Goal: Transaction & Acquisition: Obtain resource

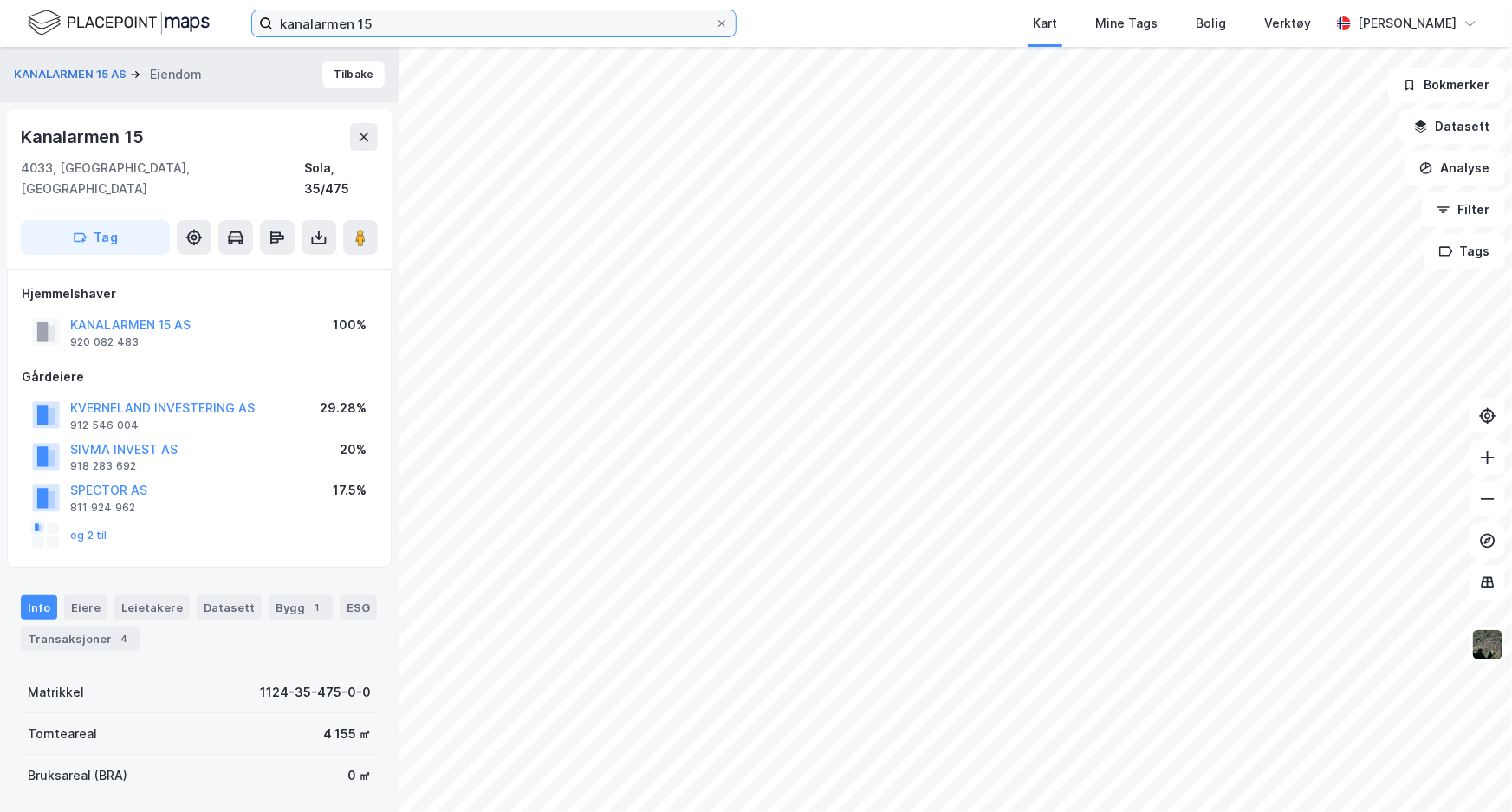
click at [520, 17] on input "kanalarmen 15" at bounding box center [494, 23] width 442 height 26
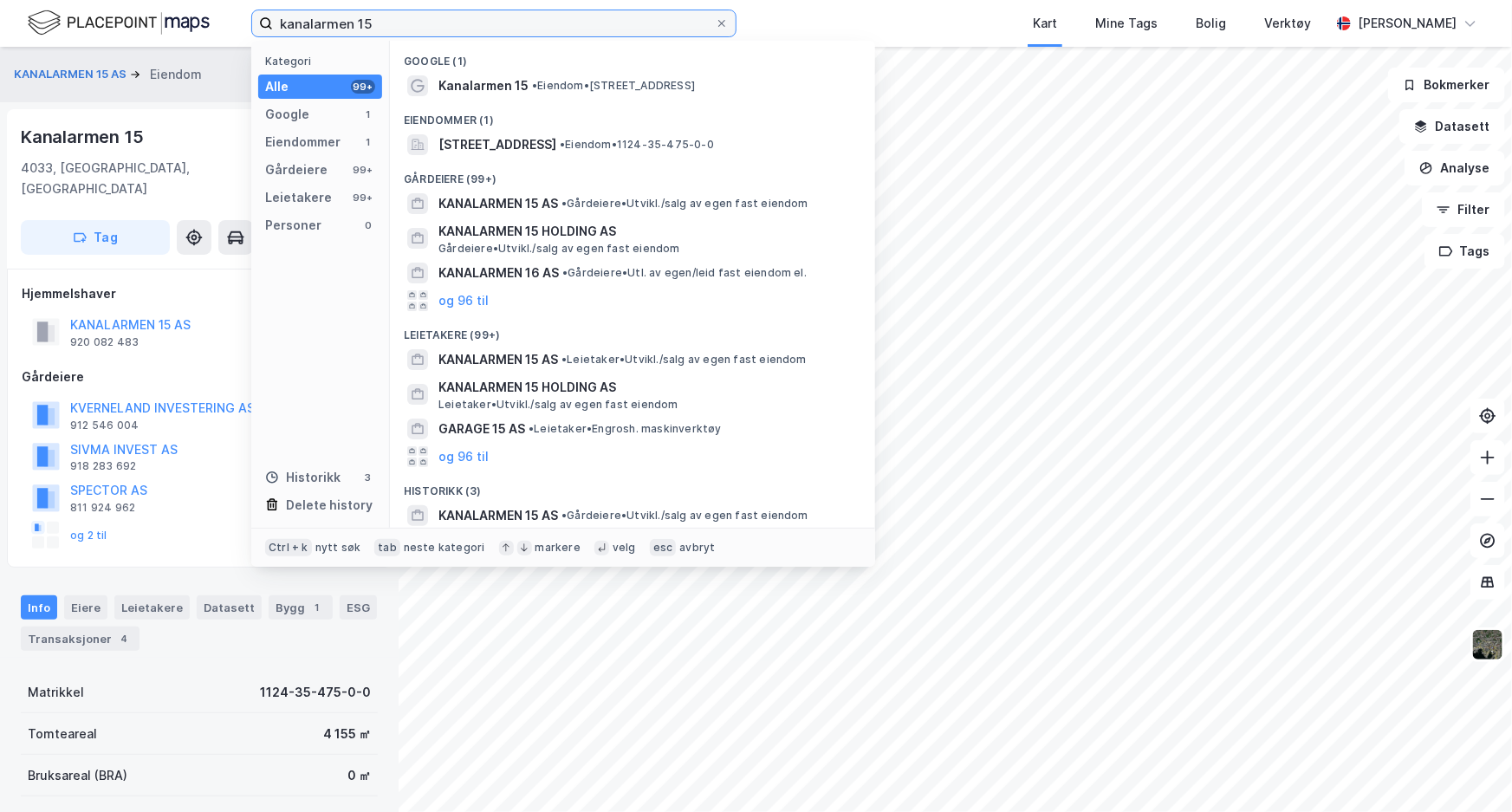
click at [520, 18] on input "kanalarmen 15" at bounding box center [494, 23] width 442 height 26
click at [521, 18] on input "kanalarmen 15" at bounding box center [494, 23] width 442 height 26
paste input "gnr. 111 bnr. 922"
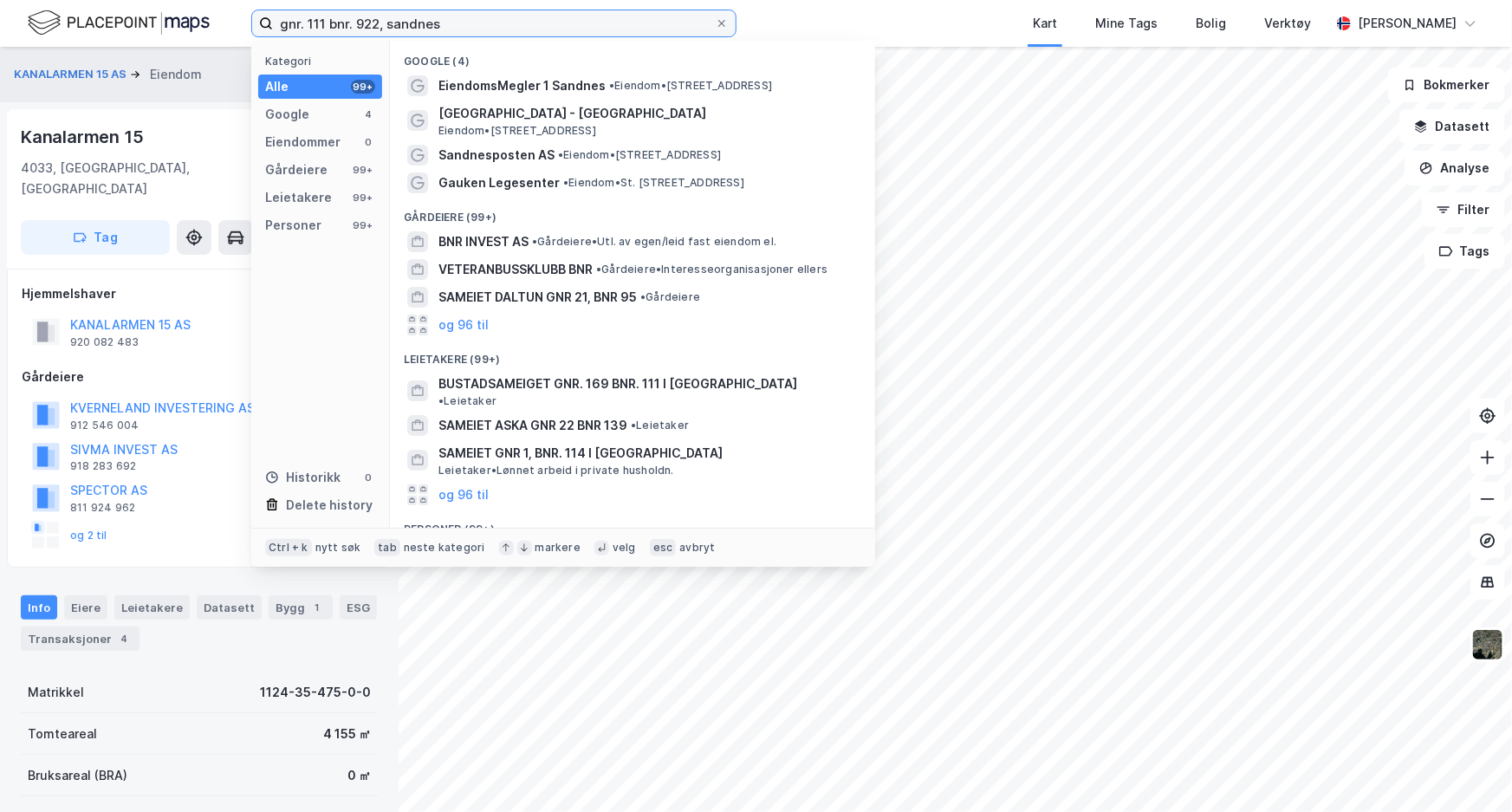
drag, startPoint x: 364, startPoint y: 25, endPoint x: 333, endPoint y: 44, distance: 36.4
click at [364, 25] on input "gnr. 111 bnr. 922, sandnes" at bounding box center [494, 23] width 442 height 26
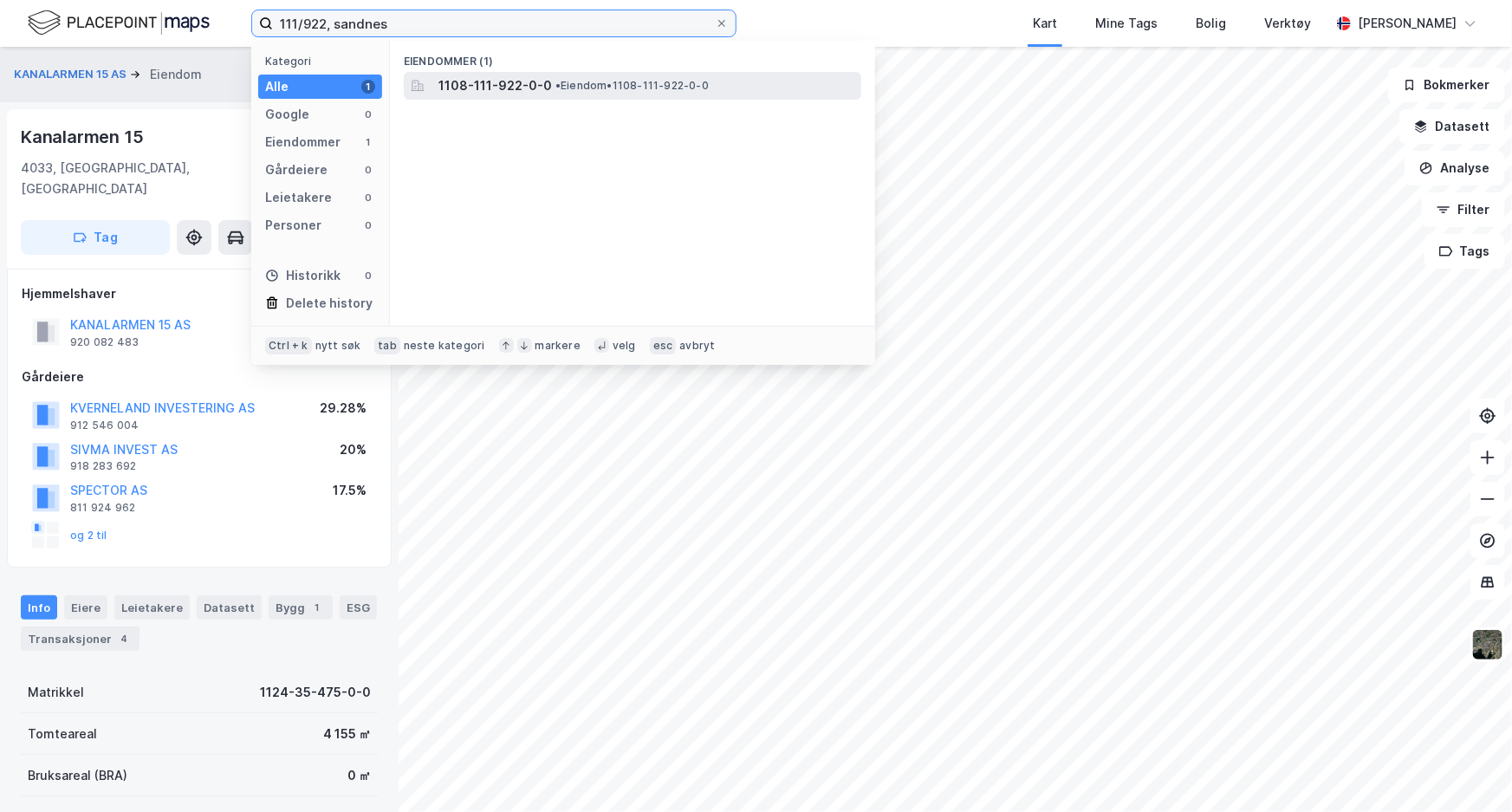
type input "111/922, sandnes"
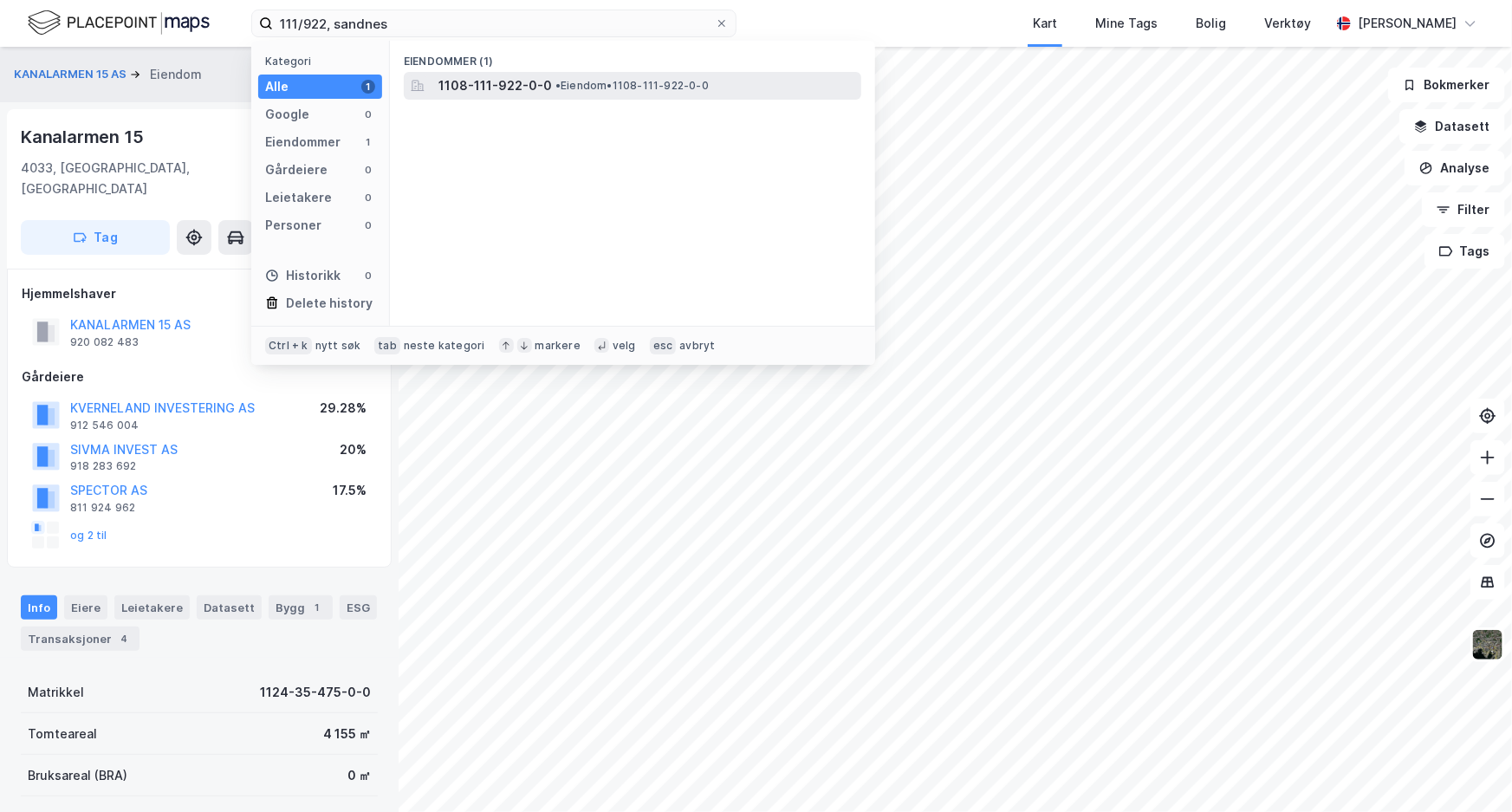
click at [487, 95] on span "1108-111-922-0-0" at bounding box center [494, 86] width 113 height 21
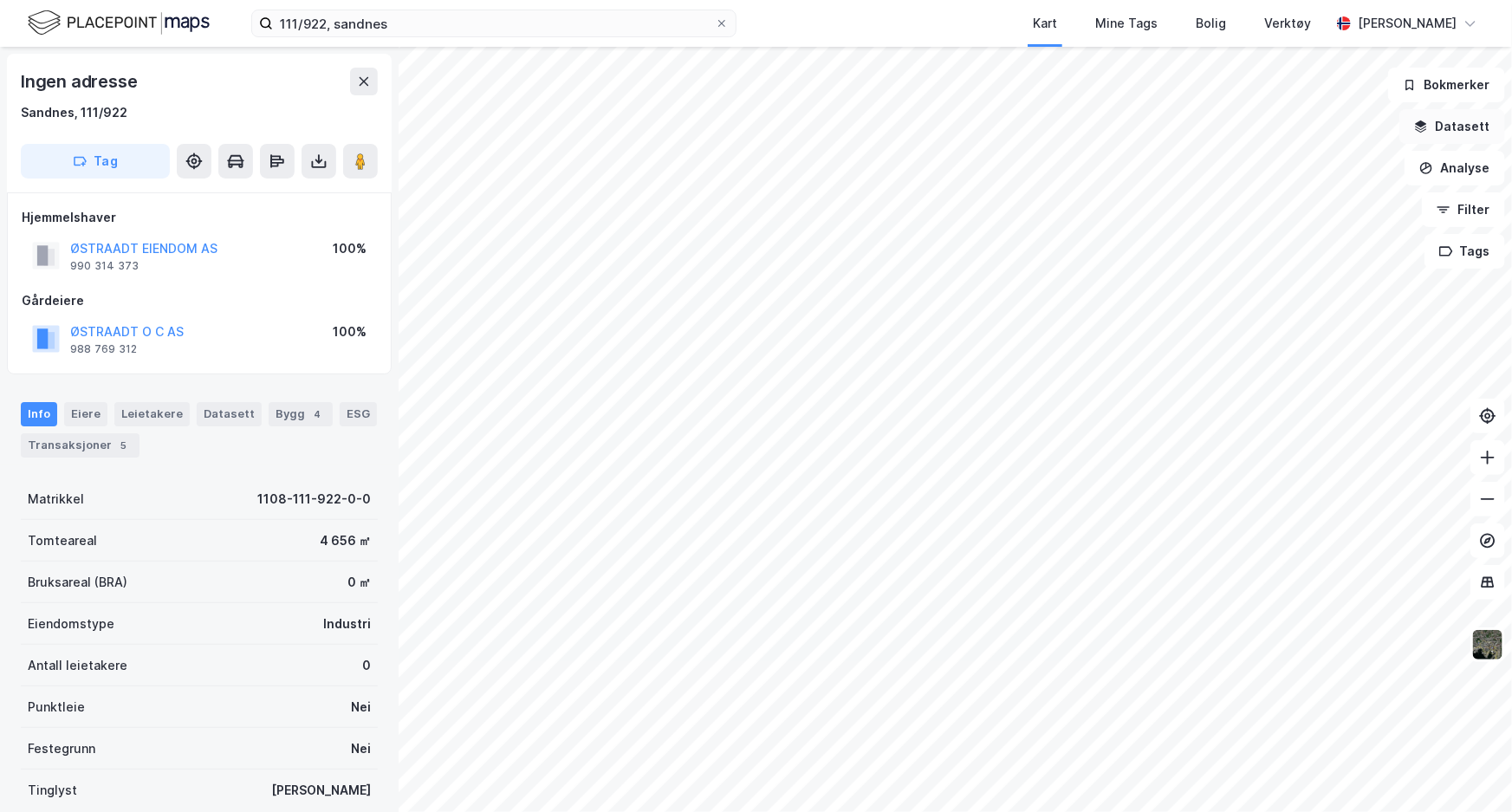
click at [1466, 123] on button "Datasett" at bounding box center [1452, 127] width 106 height 35
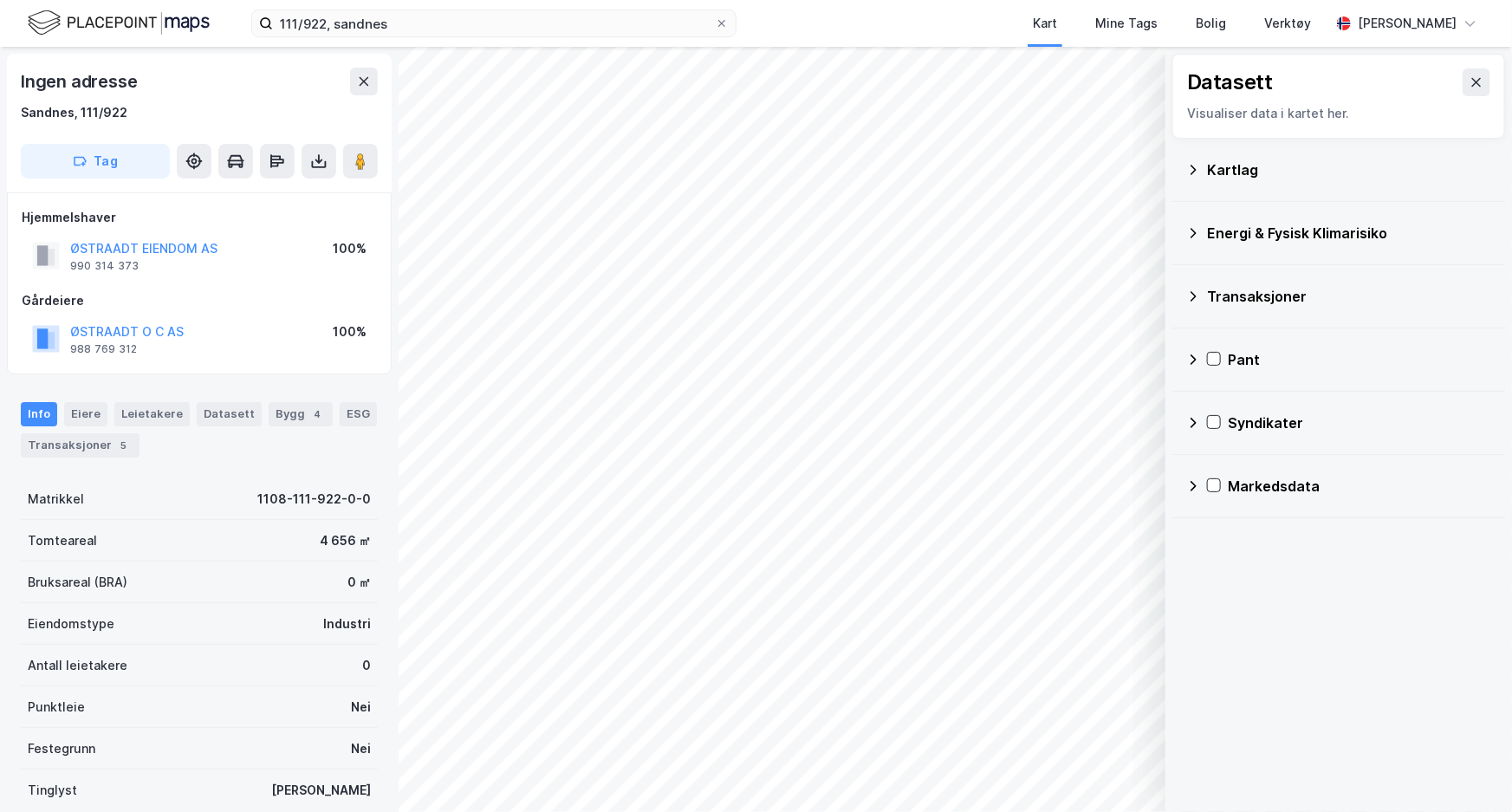
click at [1237, 172] on div "Kartlag" at bounding box center [1349, 169] width 284 height 21
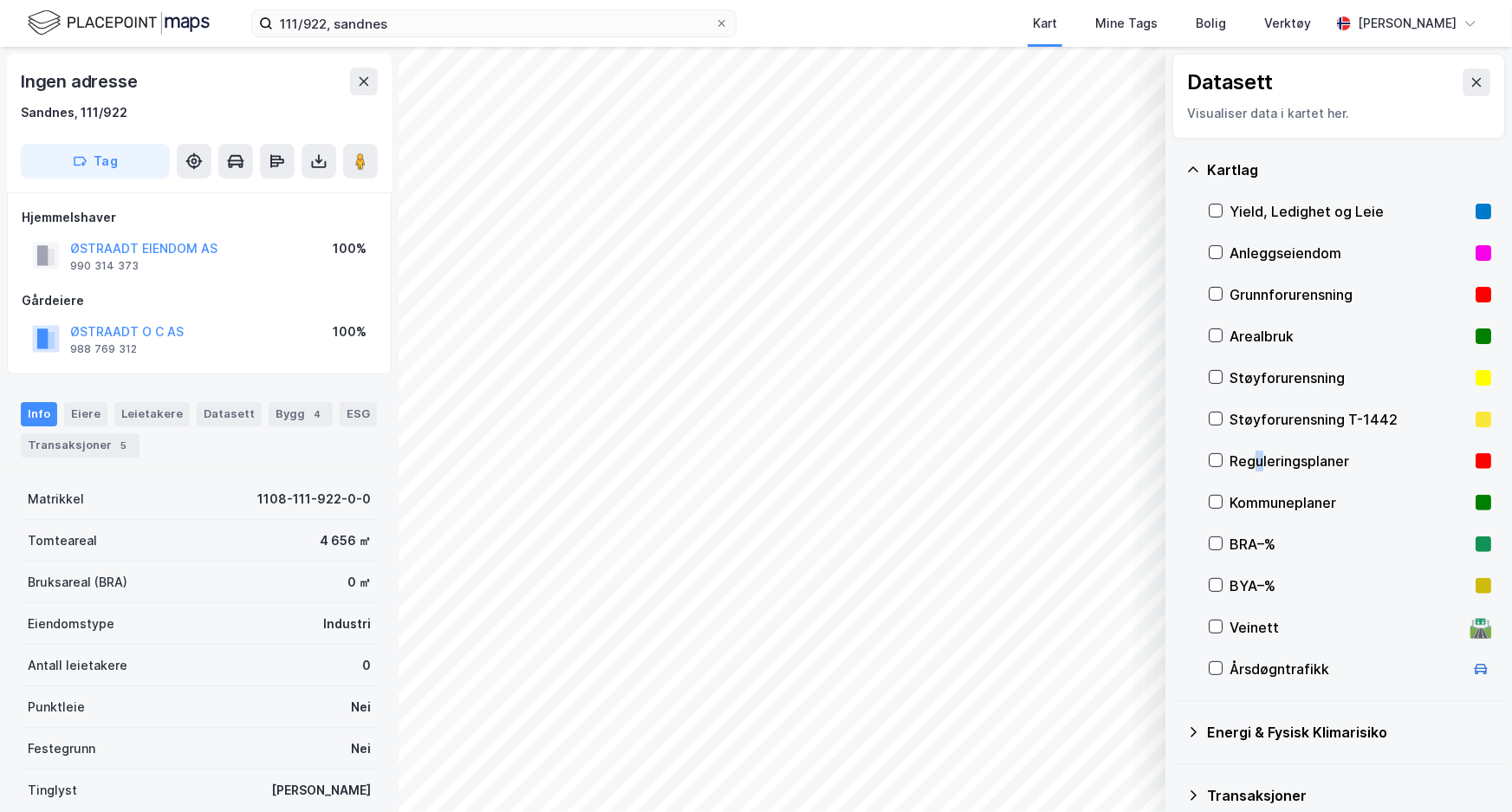
click at [1259, 459] on div "Reguleringsplaner" at bounding box center [1349, 461] width 239 height 21
click at [304, 157] on button at bounding box center [319, 161] width 35 height 35
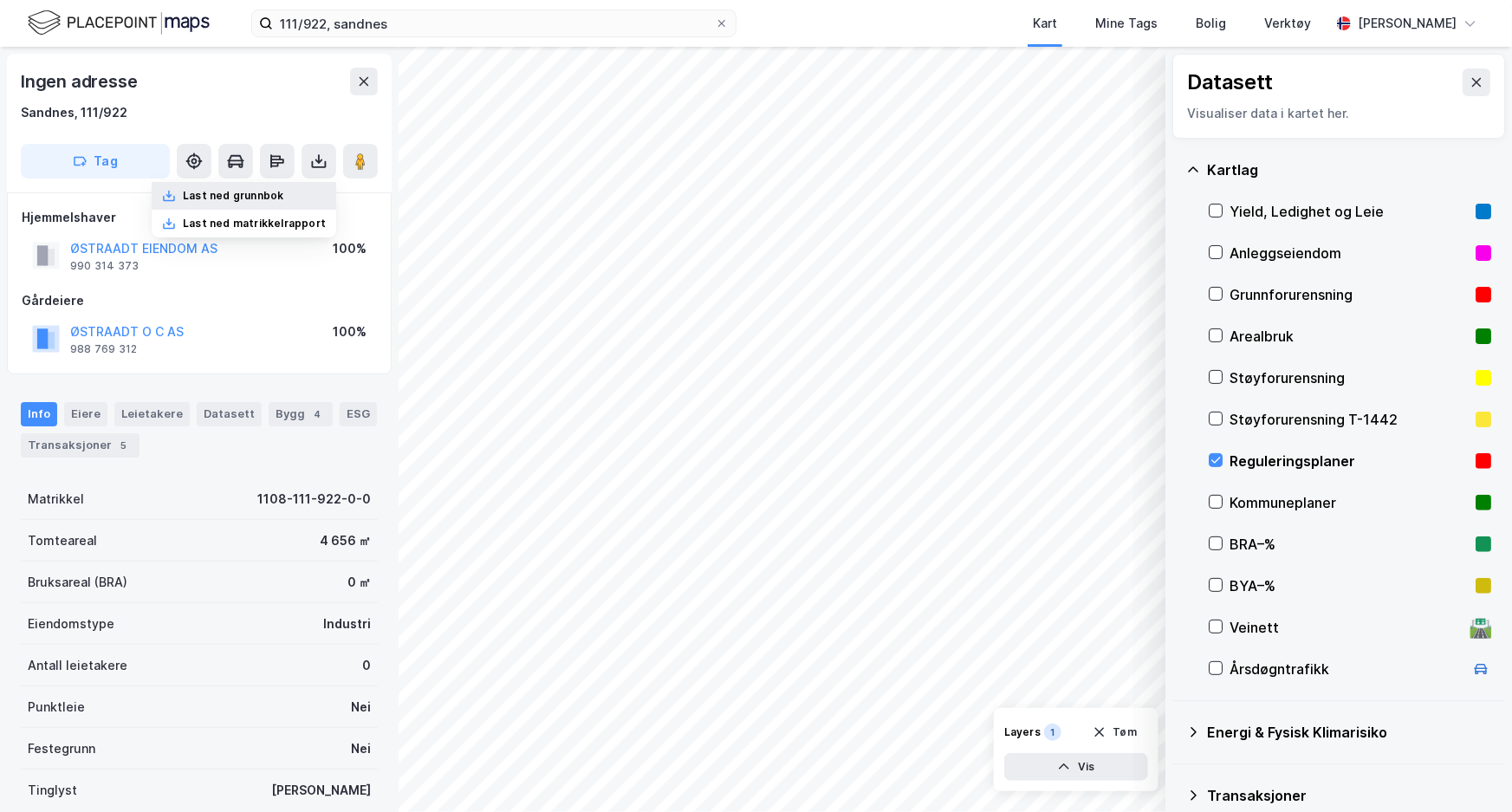
click at [318, 191] on div "Last ned grunnbok" at bounding box center [244, 196] width 185 height 28
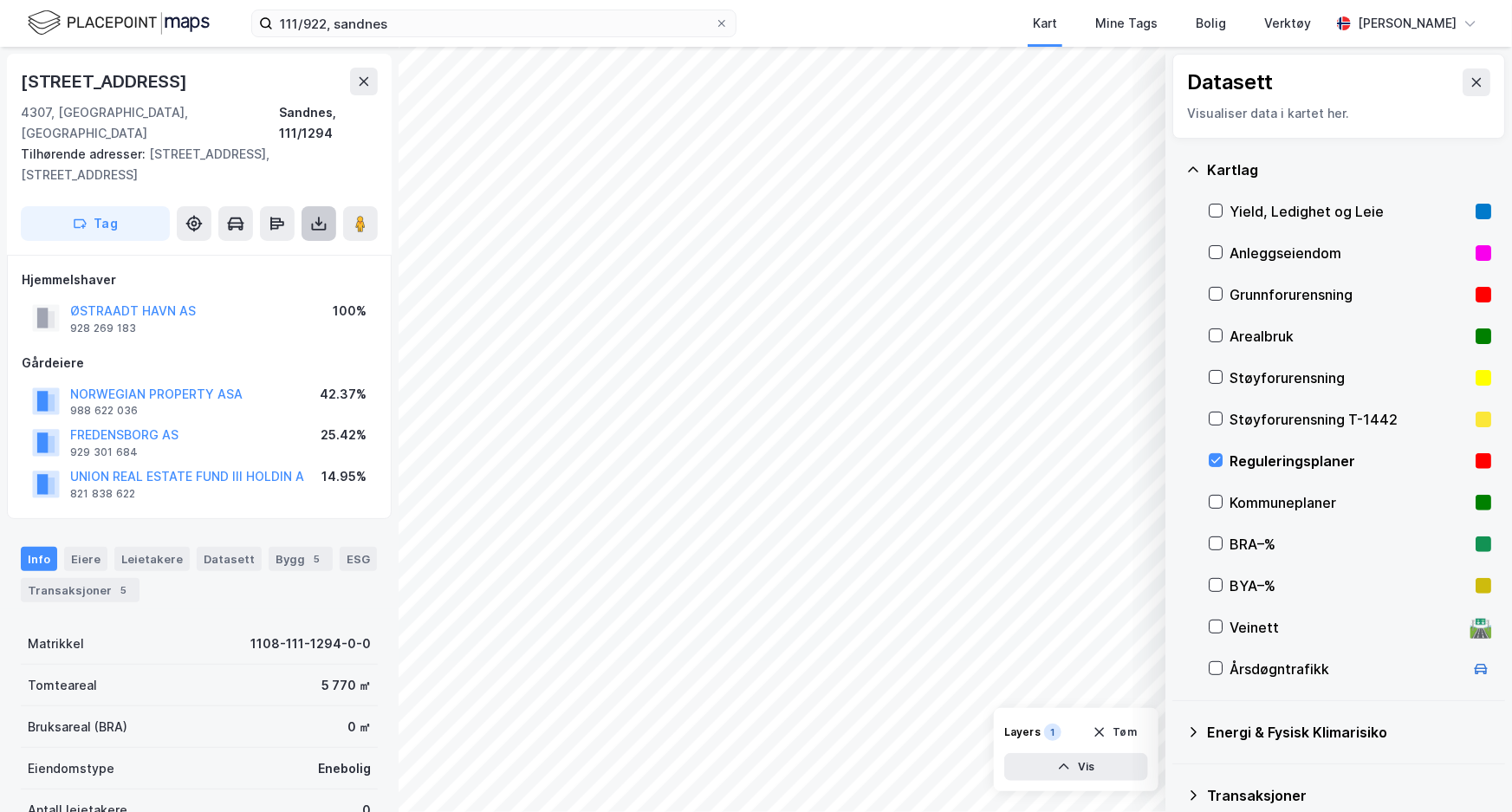
click at [321, 206] on button at bounding box center [319, 224] width 35 height 35
click at [317, 245] on div "Last ned grunnbok" at bounding box center [244, 259] width 185 height 28
